Goal: Task Accomplishment & Management: Use online tool/utility

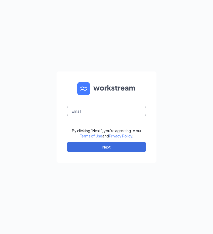
click at [114, 116] on input "text" at bounding box center [106, 111] width 79 height 11
type input "morganneese96@gmail.com"
click at [134, 152] on button "Next" at bounding box center [106, 146] width 79 height 11
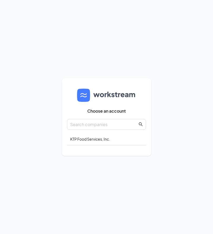
click at [79, 145] on div "KTP Food Services, Inc." at bounding box center [106, 139] width 79 height 12
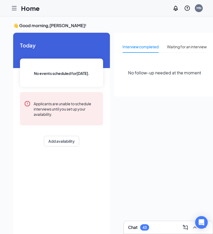
click at [201, 8] on div "MN" at bounding box center [199, 8] width 5 height 4
click at [16, 6] on icon "Hamburger" at bounding box center [14, 8] width 4 height 4
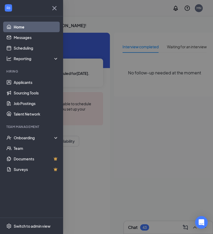
click at [15, 8] on div at bounding box center [106, 117] width 213 height 234
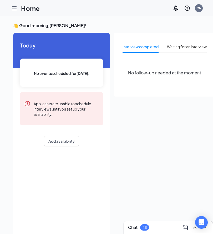
click at [16, 9] on icon "Hamburger" at bounding box center [14, 8] width 6 height 6
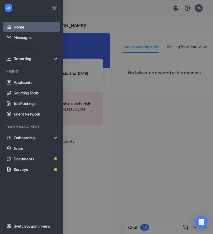
click at [18, 48] on link "Scheduling" at bounding box center [36, 48] width 45 height 11
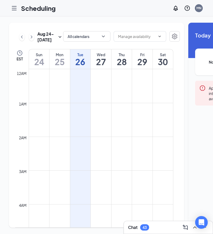
scroll to position [259, 0]
click at [16, 11] on icon "Hamburger" at bounding box center [14, 8] width 6 height 6
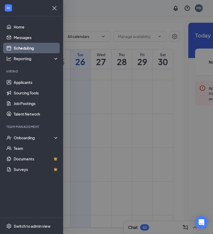
click at [45, 83] on link "Applicants" at bounding box center [36, 82] width 45 height 11
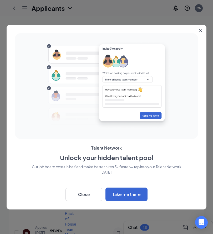
click at [201, 30] on icon "Close" at bounding box center [200, 30] width 3 height 3
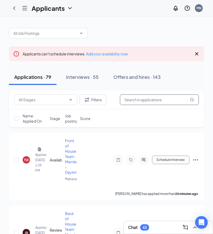
click at [154, 98] on input "text" at bounding box center [159, 99] width 79 height 11
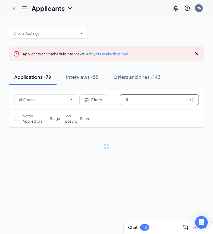
type input "Lil"
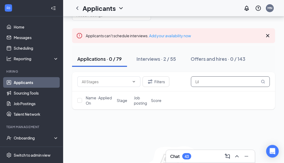
scroll to position [18, 0]
click at [130, 81] on input "text" at bounding box center [106, 81] width 48 height 6
click at [166, 59] on div "Interviews · 2 / 55" at bounding box center [157, 58] width 40 height 7
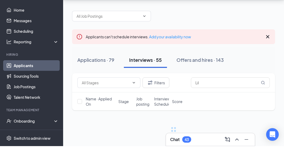
scroll to position [17, 0]
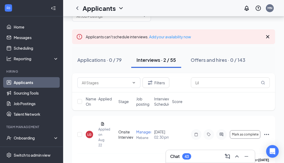
click at [89, 134] on div "LG" at bounding box center [89, 134] width 4 height 4
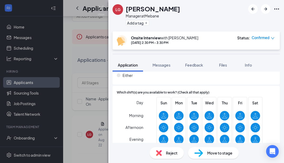
scroll to position [363, 0]
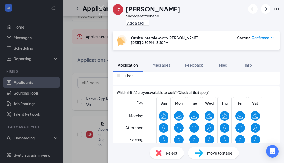
click at [83, 129] on div "LG [PERSON_NAME] Manager at Mebane Add a tag Onsite Interview with [PERSON_NAME…" at bounding box center [142, 81] width 284 height 163
